Goal: Task Accomplishment & Management: Manage account settings

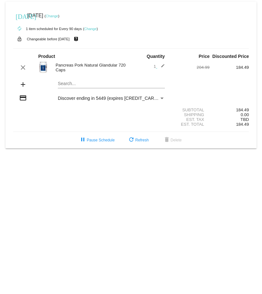
click at [58, 14] on link "Change" at bounding box center [52, 16] width 12 height 4
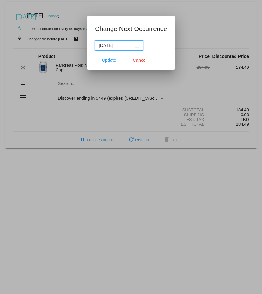
click at [126, 44] on input "[DATE]" at bounding box center [116, 45] width 35 height 7
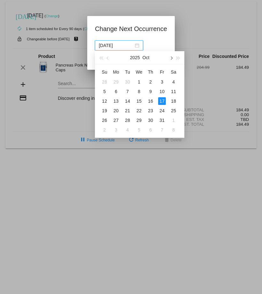
click at [172, 57] on span "button" at bounding box center [171, 58] width 3 height 3
click at [117, 100] on div "12" at bounding box center [116, 101] width 8 height 8
type input "[DATE]"
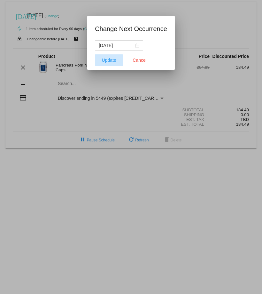
click at [111, 61] on span "Update" at bounding box center [109, 60] width 14 height 5
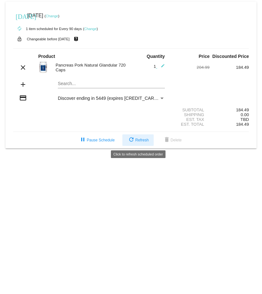
click at [137, 139] on span "refresh Refresh" at bounding box center [138, 140] width 21 height 4
